Goal: Find specific page/section: Find specific page/section

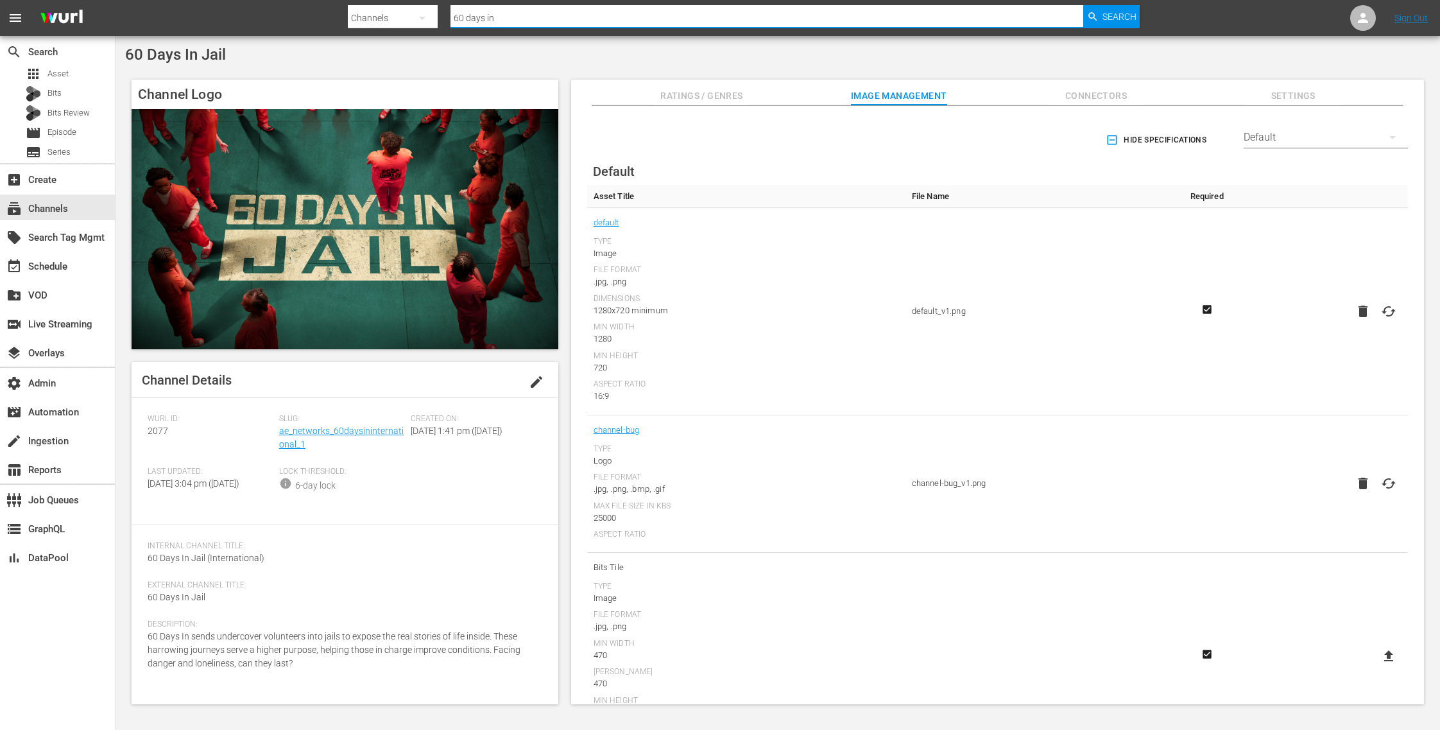
drag, startPoint x: 512, startPoint y: 22, endPoint x: 352, endPoint y: 4, distance: 160.8
click at [352, 4] on div "Search By Channels Search ID, Title, Description, Keywords, or Category 60 days…" at bounding box center [744, 18] width 792 height 31
paste input "bloomberg_quicktake_3"
type input "bloomberg_quicktake_3"
click at [1108, 12] on span "Search" at bounding box center [1120, 16] width 34 height 23
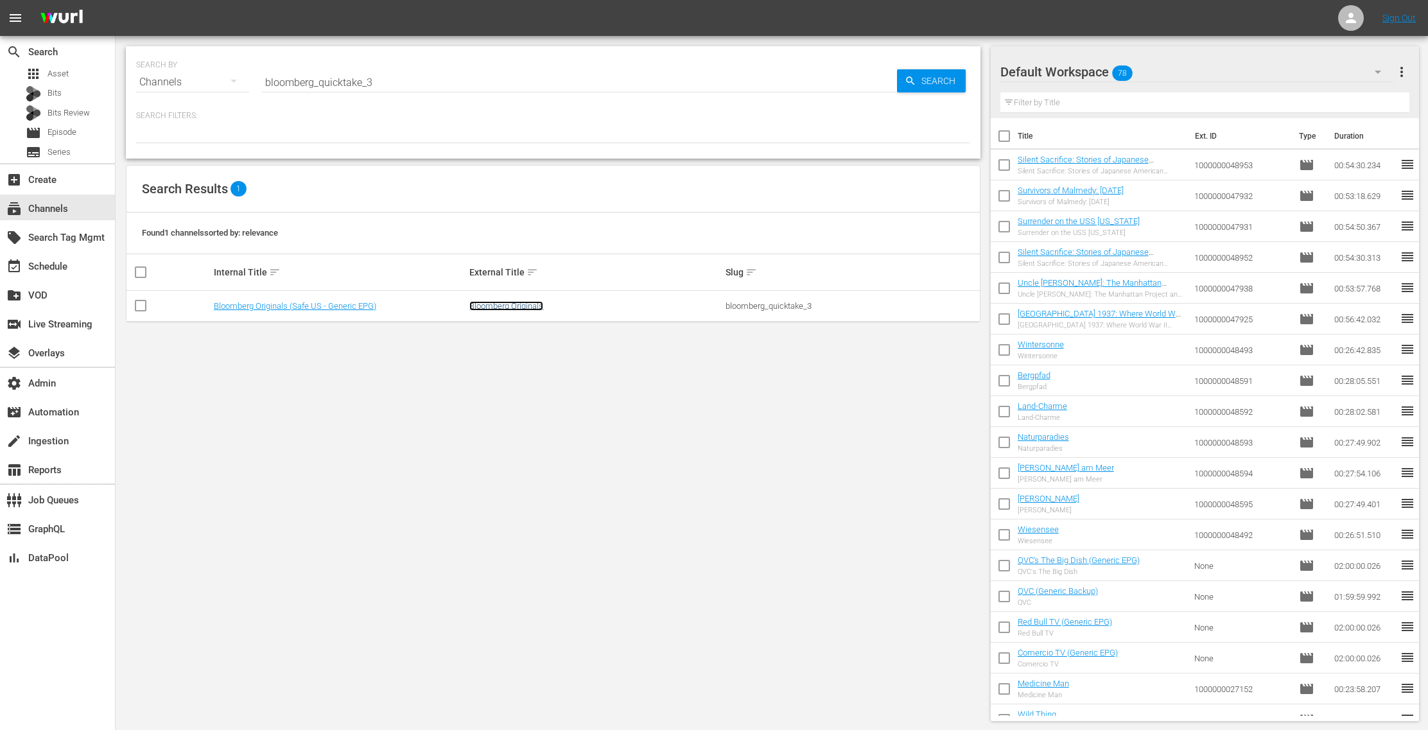
click at [534, 304] on link "Bloomberg Originals" at bounding box center [506, 306] width 74 height 10
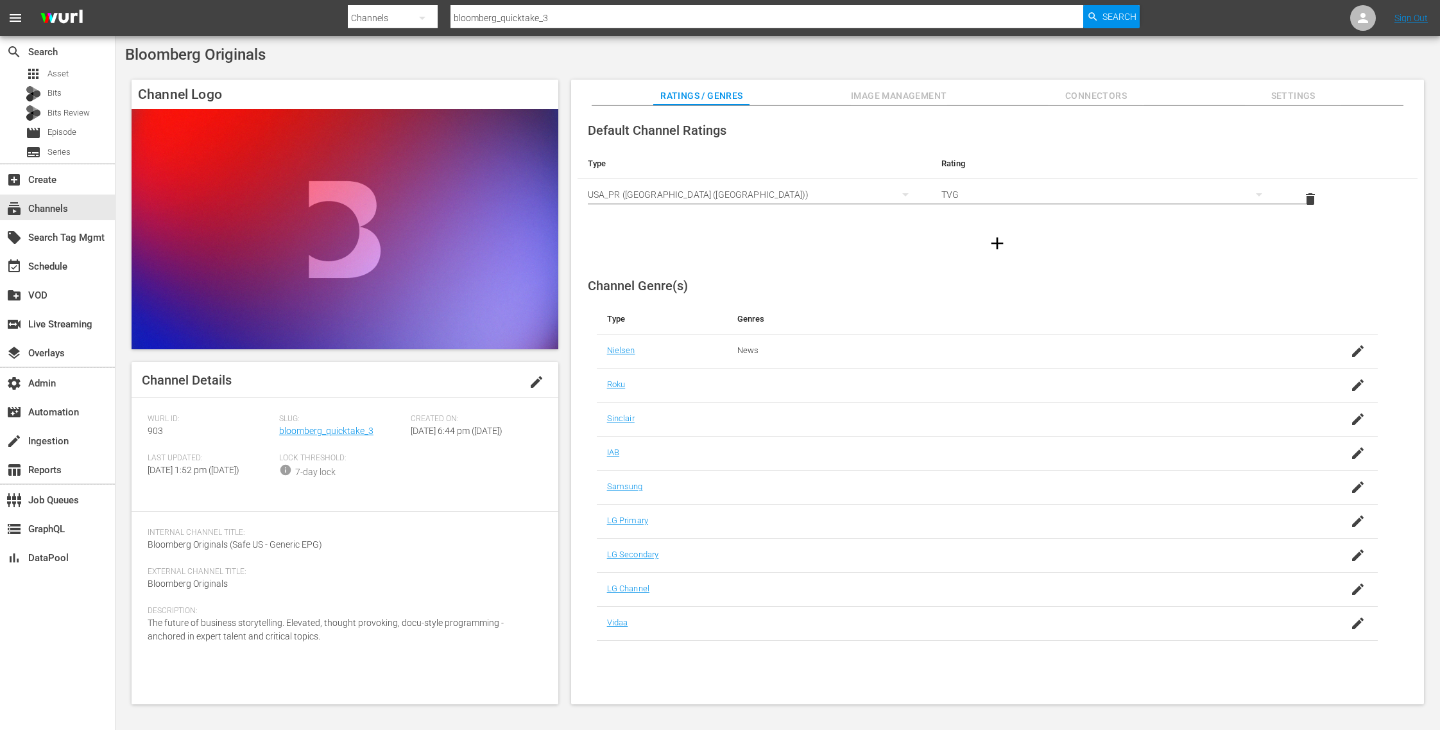
click at [932, 99] on span "Image Management" at bounding box center [899, 96] width 96 height 16
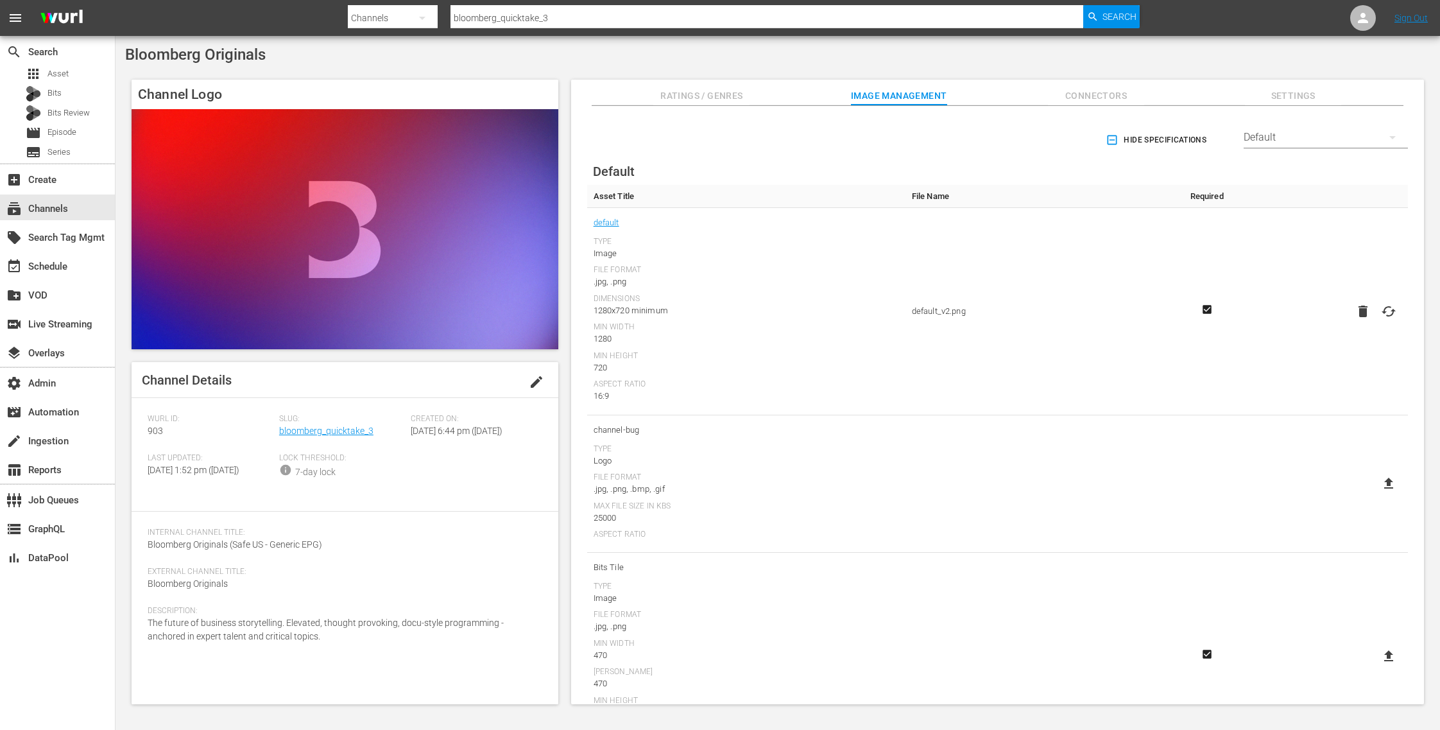
click at [1125, 91] on span "Connectors" at bounding box center [1096, 96] width 96 height 16
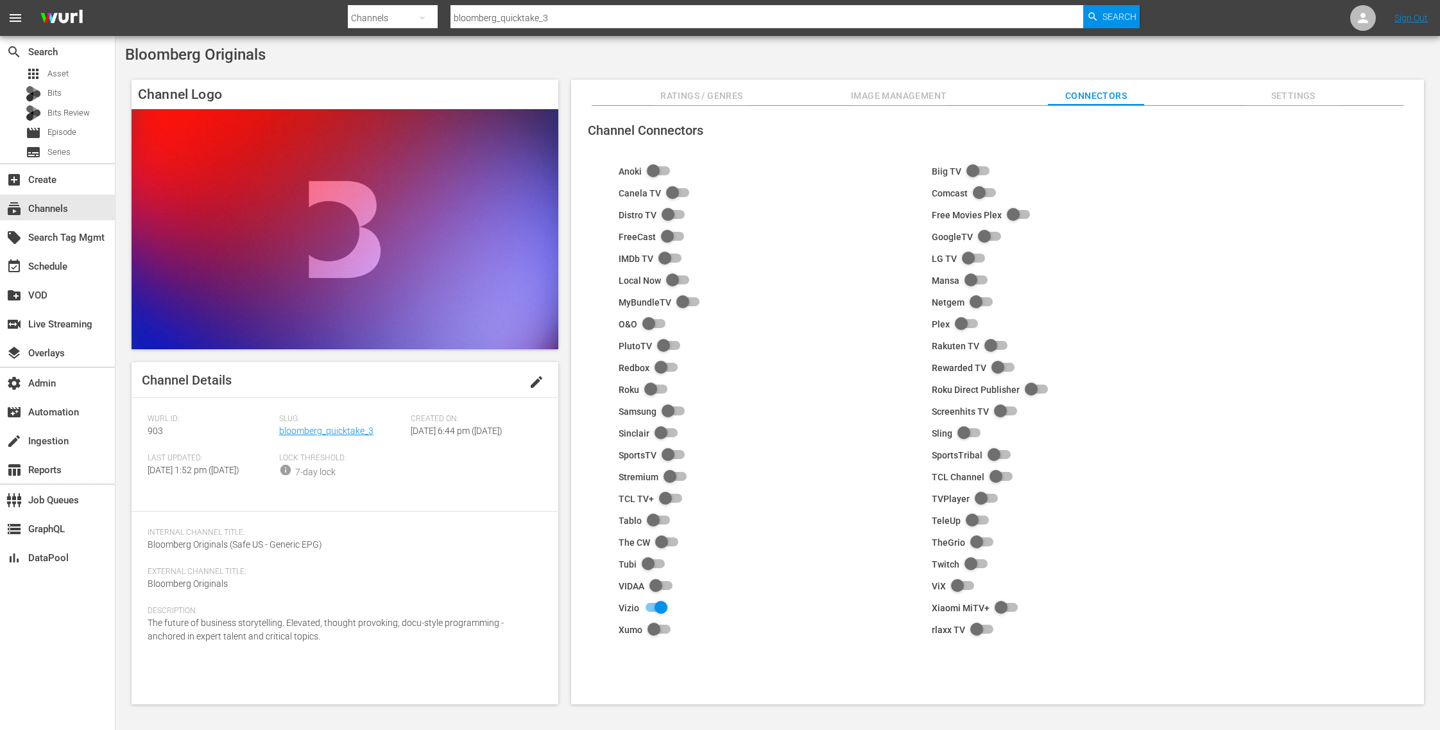
click at [653, 171] on input "checkbox" at bounding box center [656, 171] width 28 height 15
checkbox input "true"
click at [1283, 92] on span "Settings" at bounding box center [1293, 96] width 96 height 16
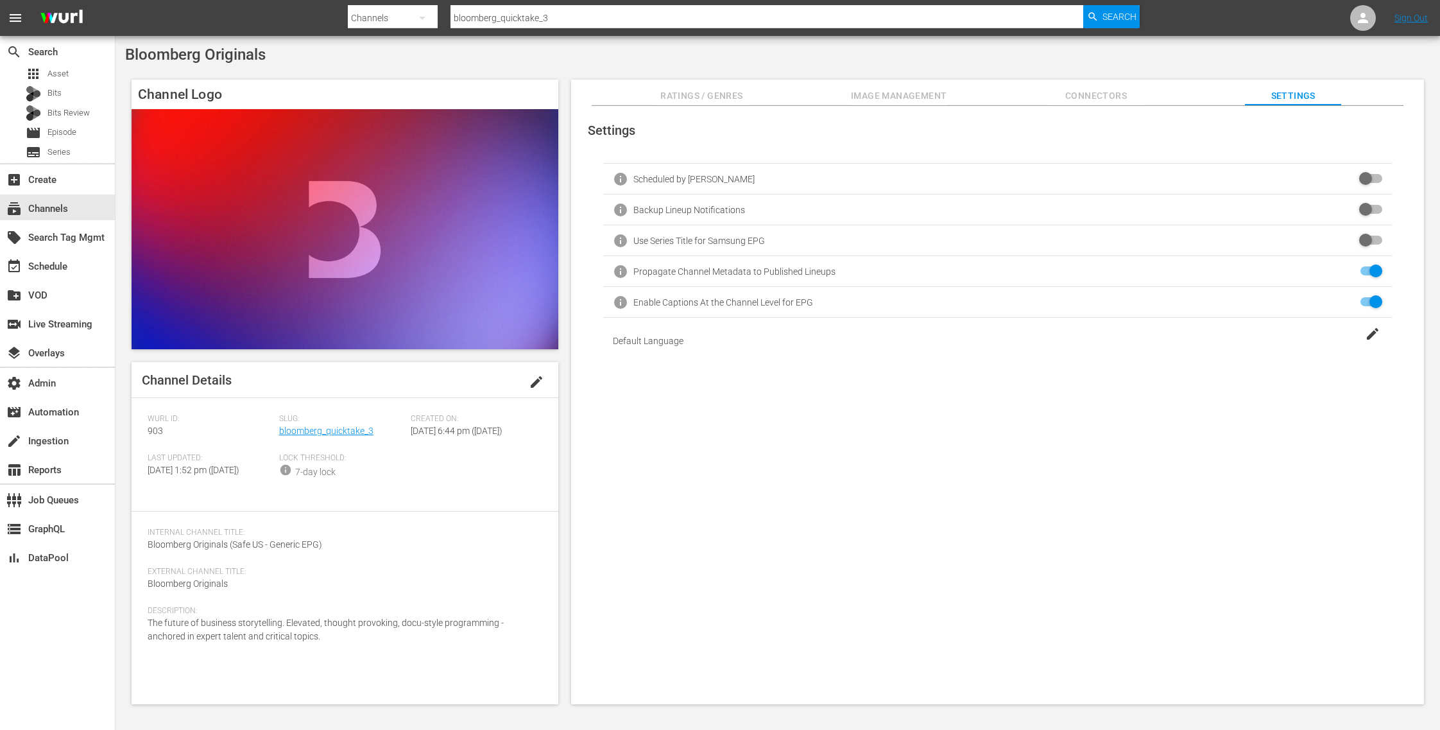
click at [694, 96] on span "Ratings / Genres" at bounding box center [701, 96] width 96 height 16
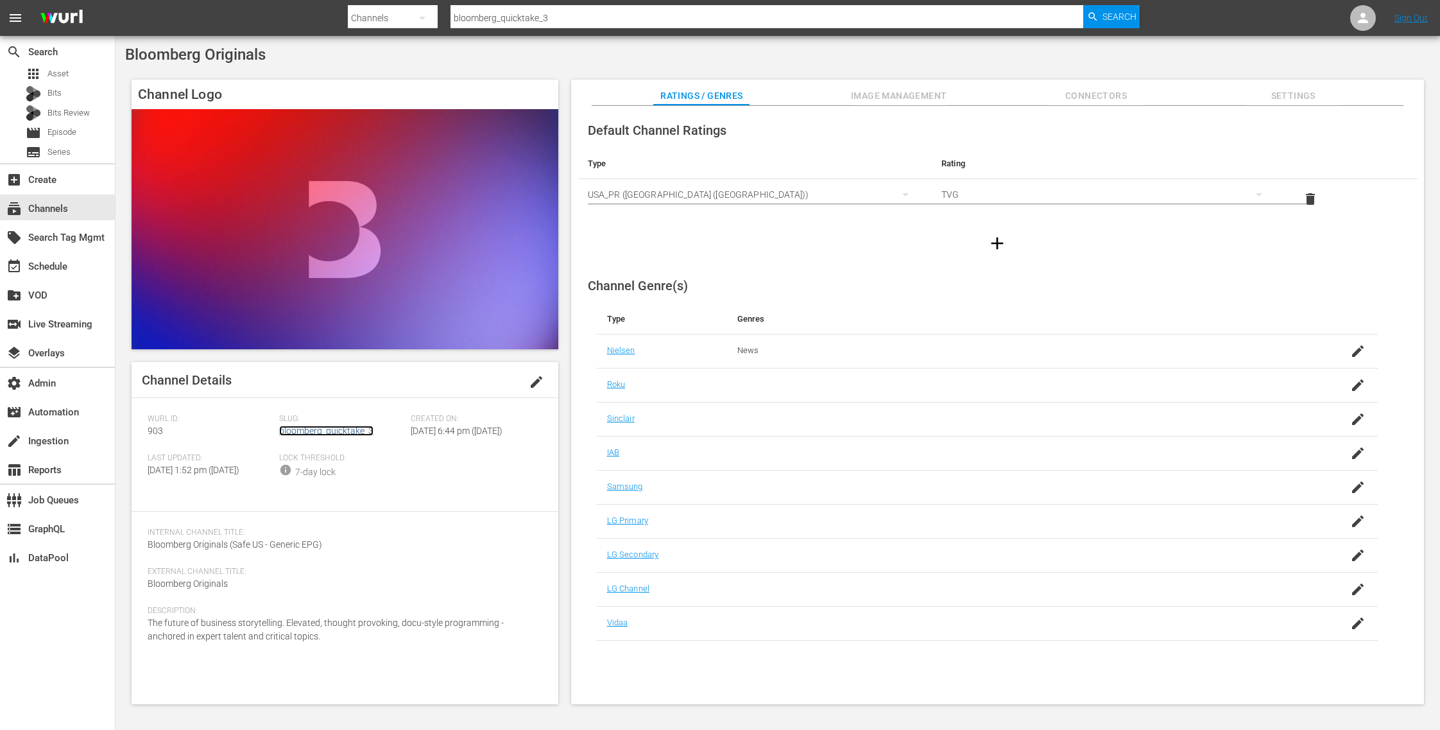
click at [360, 429] on link "bloomberg_quicktake_3" at bounding box center [326, 431] width 94 height 10
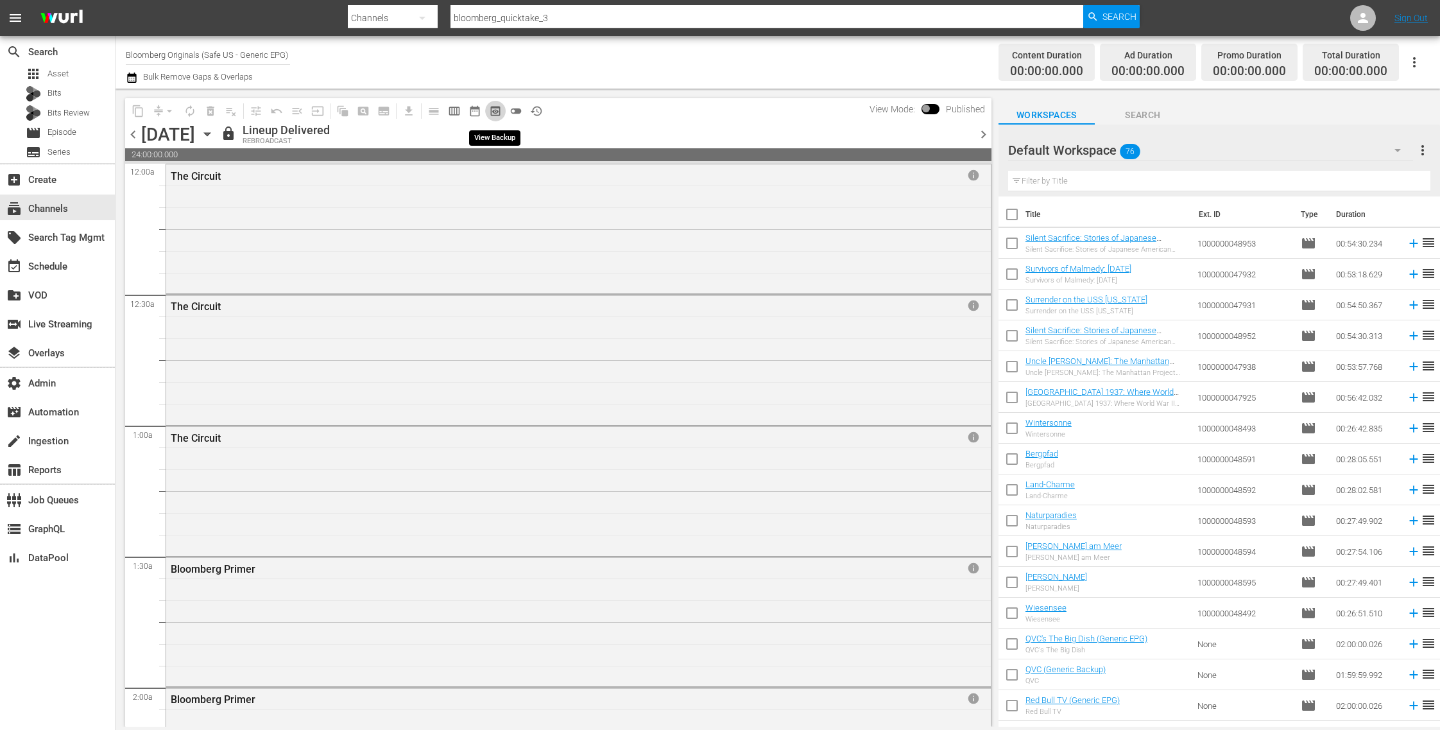
click at [499, 114] on span "preview_outlined" at bounding box center [495, 111] width 13 height 13
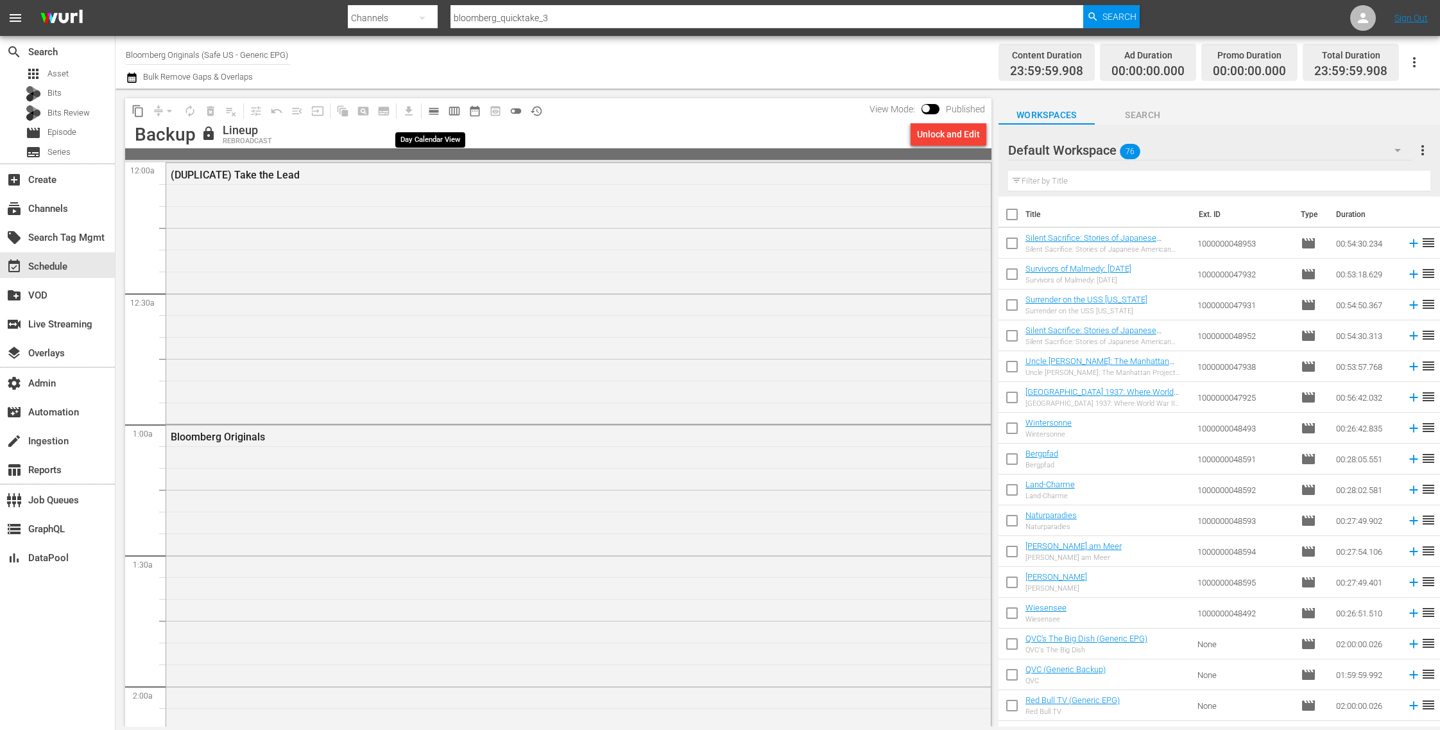
click at [434, 112] on span "calendar_view_day_outlined" at bounding box center [433, 111] width 13 height 13
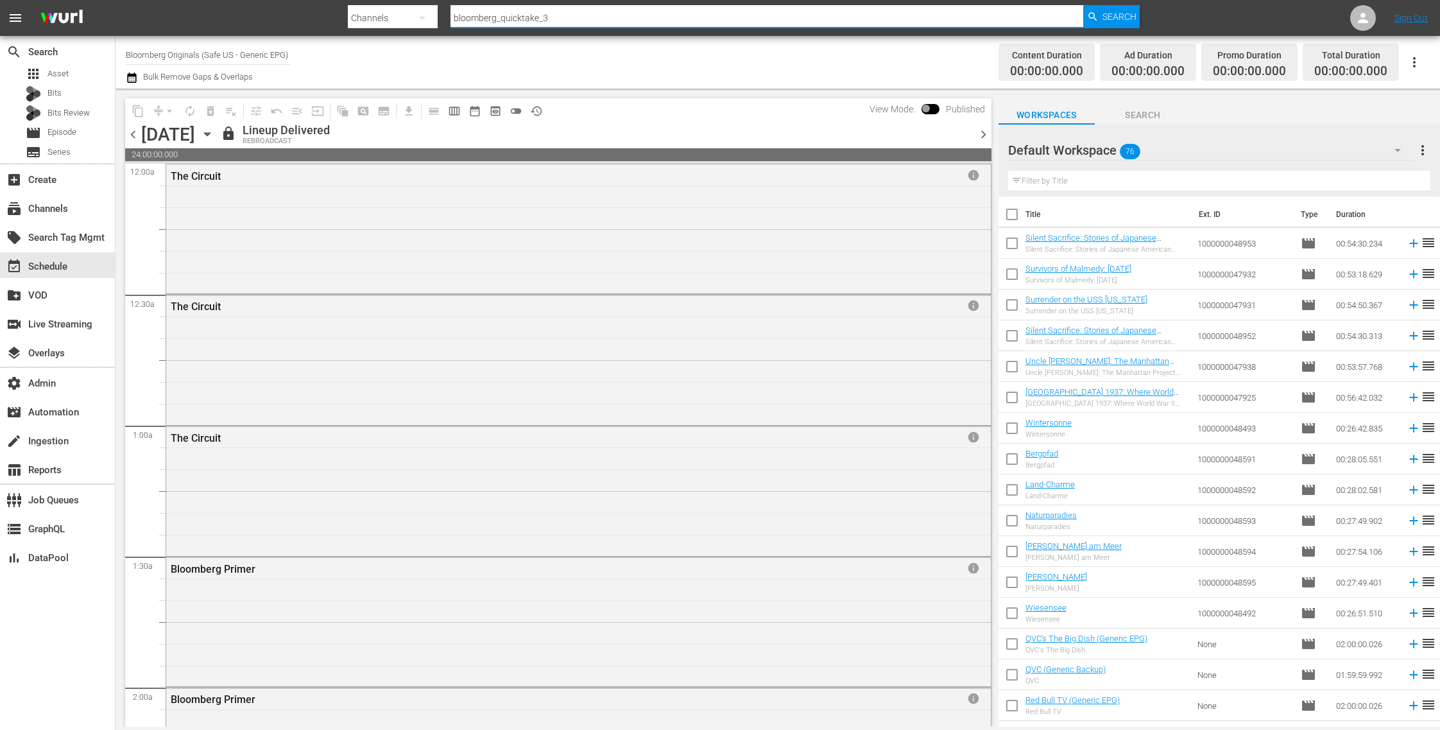
drag, startPoint x: 591, startPoint y: 24, endPoint x: 352, endPoint y: 15, distance: 239.6
click at [352, 15] on div "Search By Channels Search ID, Title, Description, Keywords, or Category bloombe…" at bounding box center [744, 18] width 792 height 31
paste input "bloombergtv_5"
type input "bloomberg_bloombergtv_5"
click at [1130, 15] on span "Search" at bounding box center [1120, 16] width 34 height 23
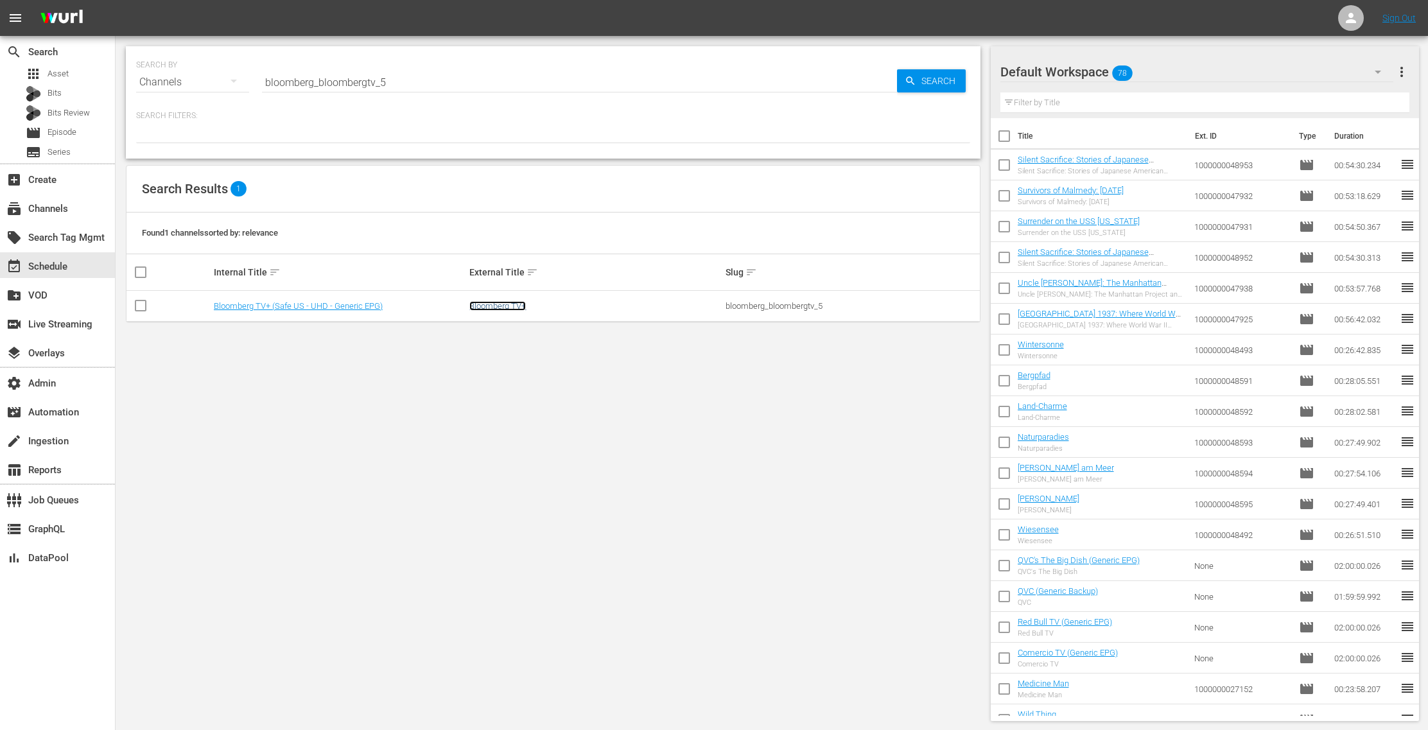
click at [515, 309] on link "Bloomberg TV+" at bounding box center [497, 306] width 56 height 10
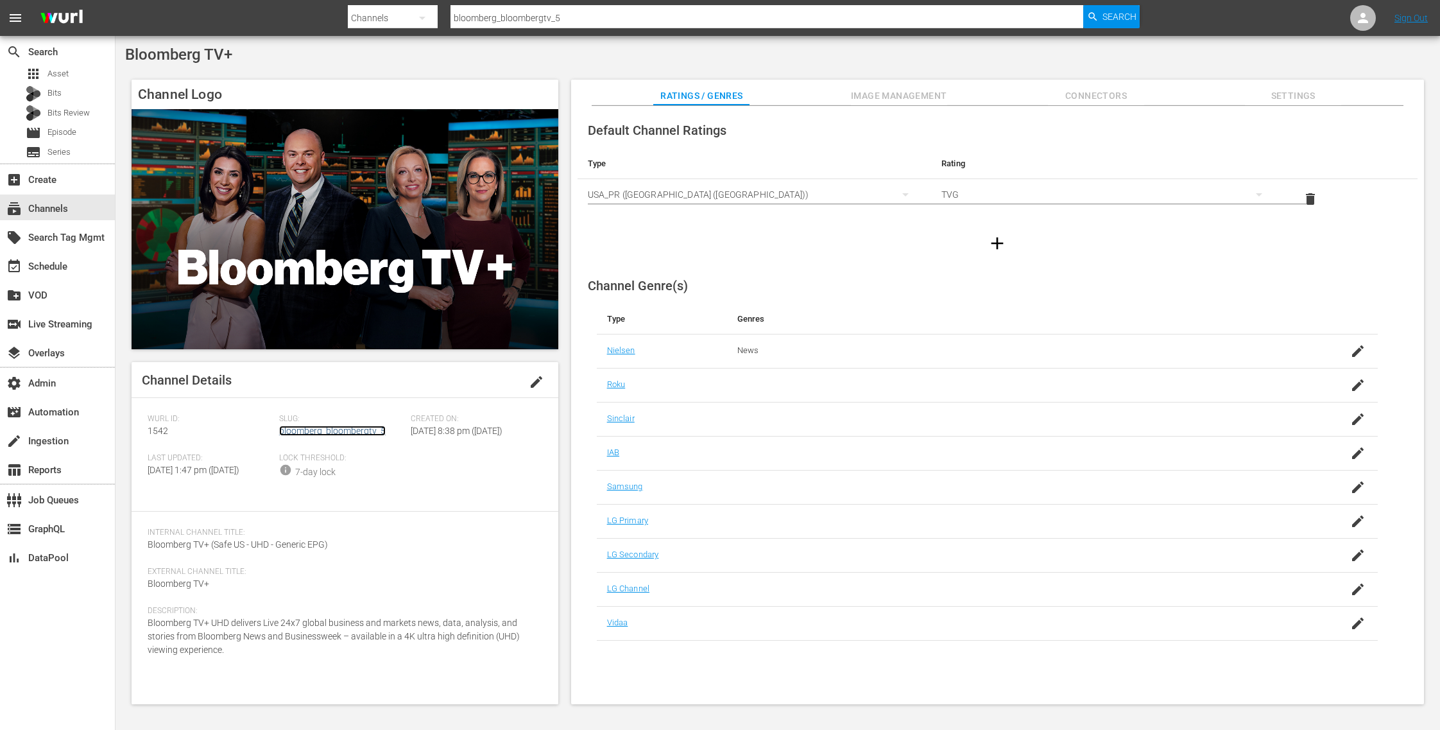
click at [339, 431] on link "bloomberg_bloombergtv_5" at bounding box center [332, 431] width 107 height 10
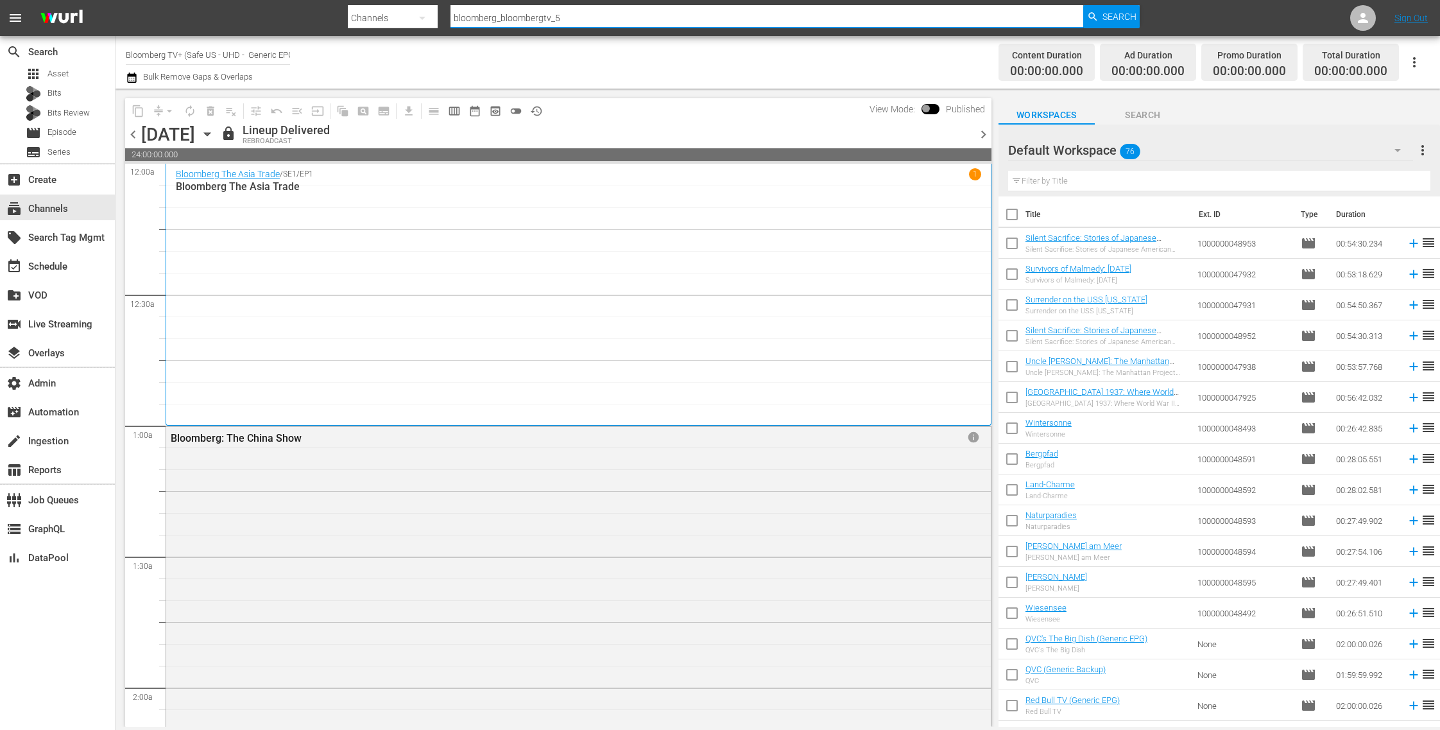
drag, startPoint x: 588, startPoint y: 23, endPoint x: 381, endPoint y: 13, distance: 207.5
click at [381, 13] on div "Search By Channels Search ID, Title, Description, Keywords, or Category bloombe…" at bounding box center [744, 18] width 792 height 31
paste input "quicktake_3"
drag, startPoint x: 488, startPoint y: 19, endPoint x: 368, endPoint y: 15, distance: 120.1
click at [368, 15] on div "Search By Channels Search ID, Title, Description, Keywords, or Category bloombe…" at bounding box center [744, 18] width 792 height 31
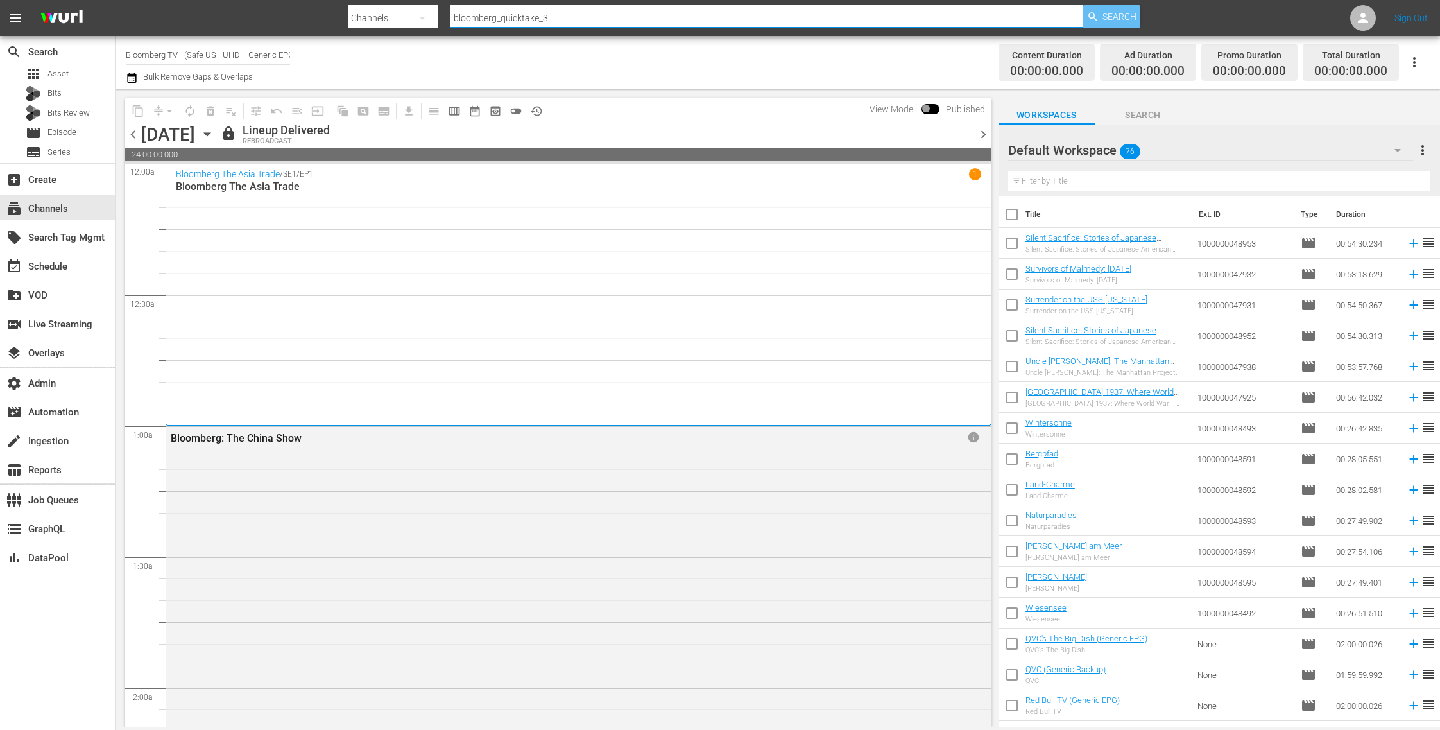
type input "bloomberg_quicktake_3"
click at [1114, 23] on span "Search" at bounding box center [1120, 16] width 34 height 23
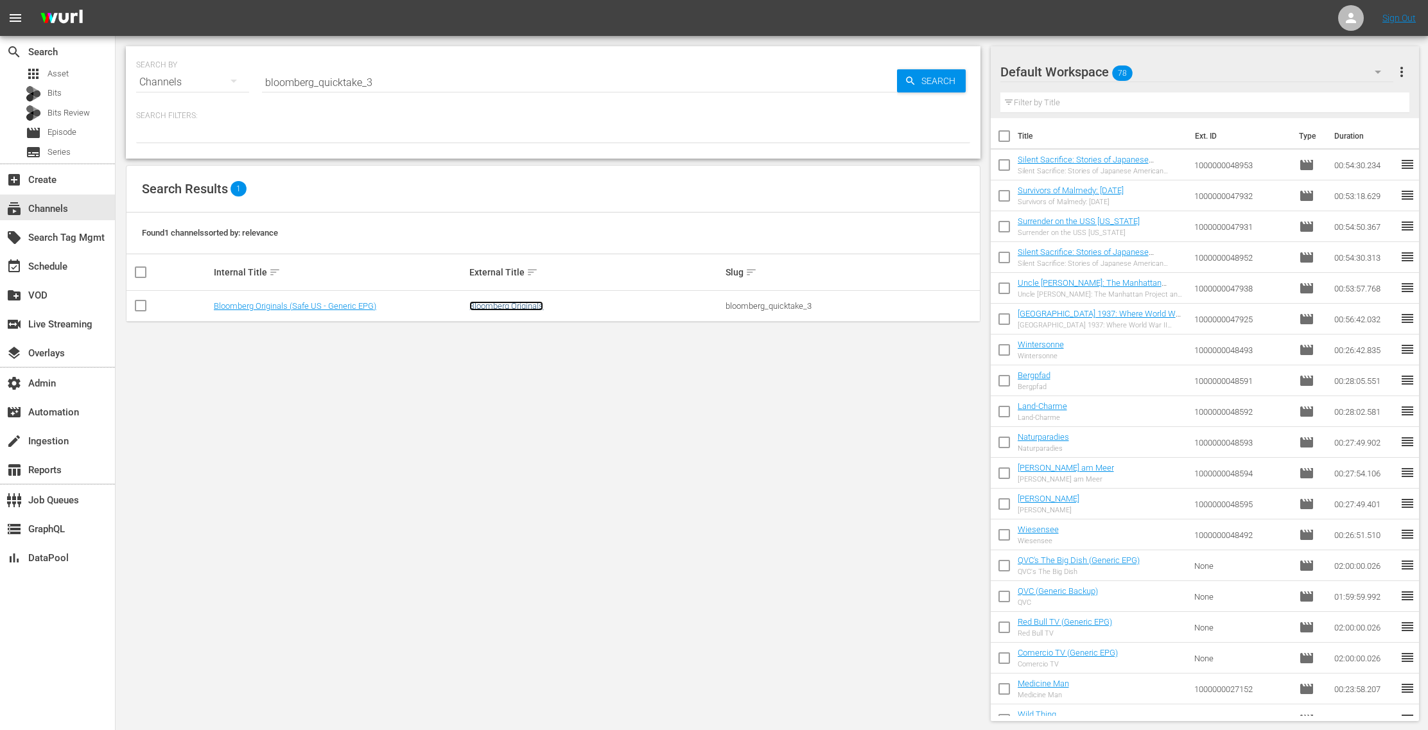
click at [513, 309] on link "Bloomberg Originals" at bounding box center [506, 306] width 74 height 10
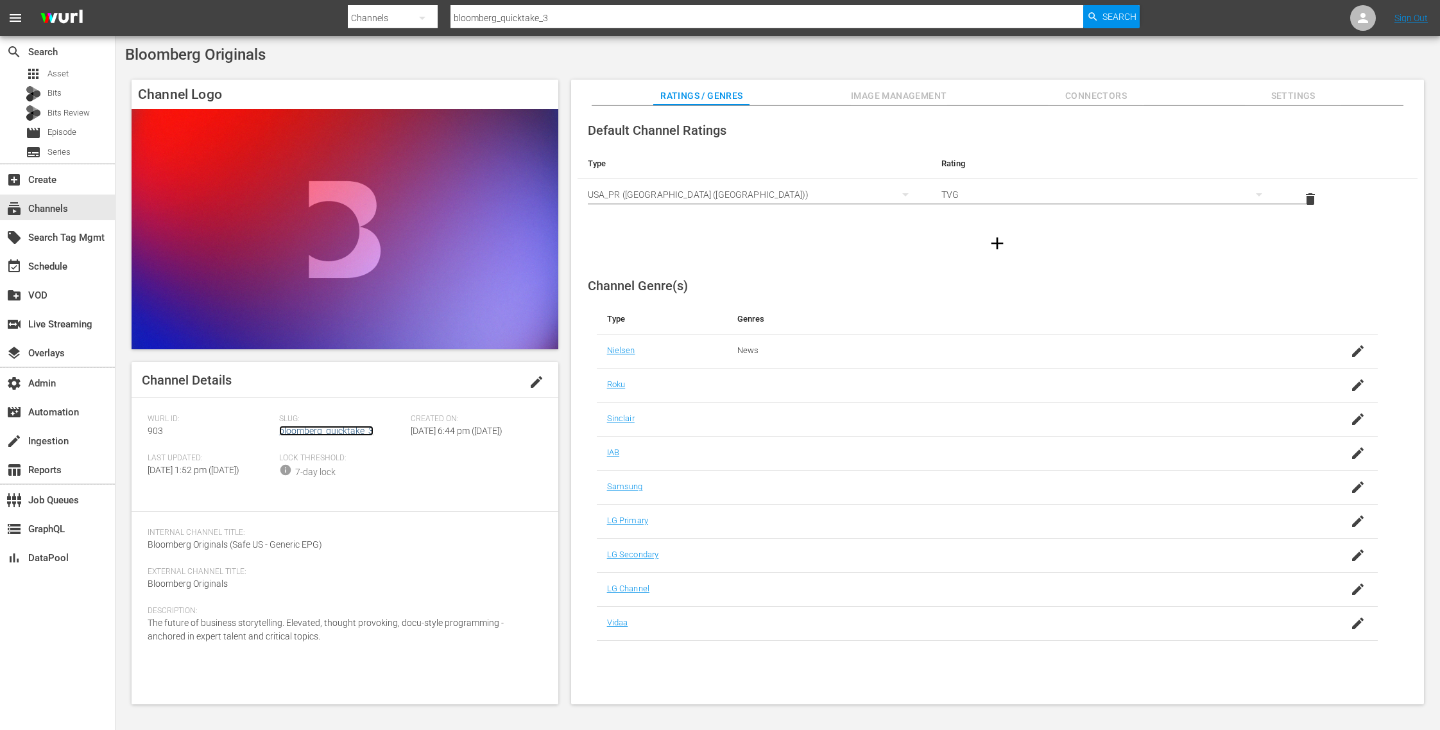
click at [350, 433] on link "bloomberg_quicktake_3" at bounding box center [326, 431] width 94 height 10
